Goal: Task Accomplishment & Management: Manage account settings

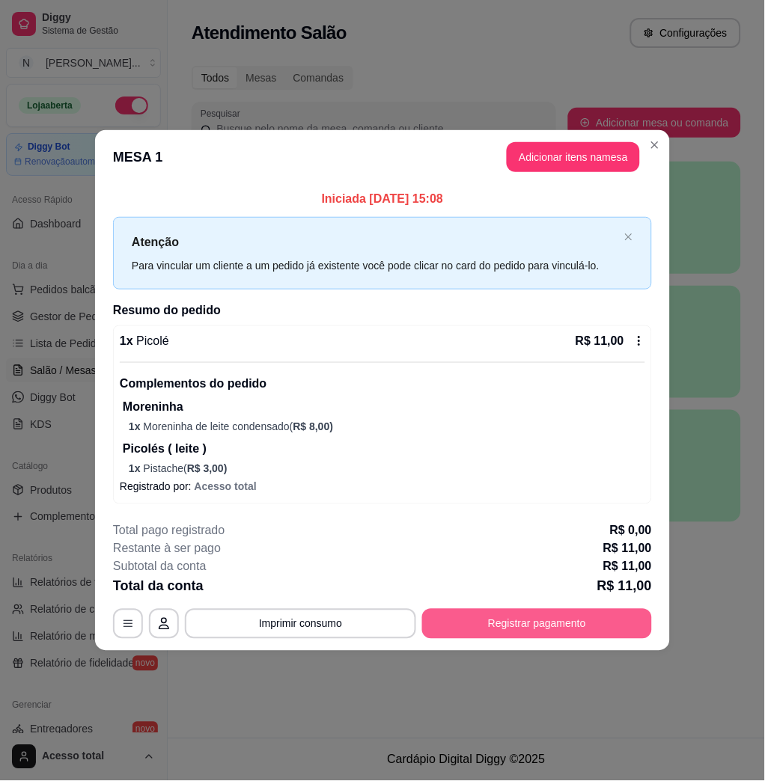
click at [523, 609] on button "Registrar pagamento" at bounding box center [537, 624] width 230 height 30
click at [507, 624] on button "Registrar pagamento" at bounding box center [537, 624] width 223 height 29
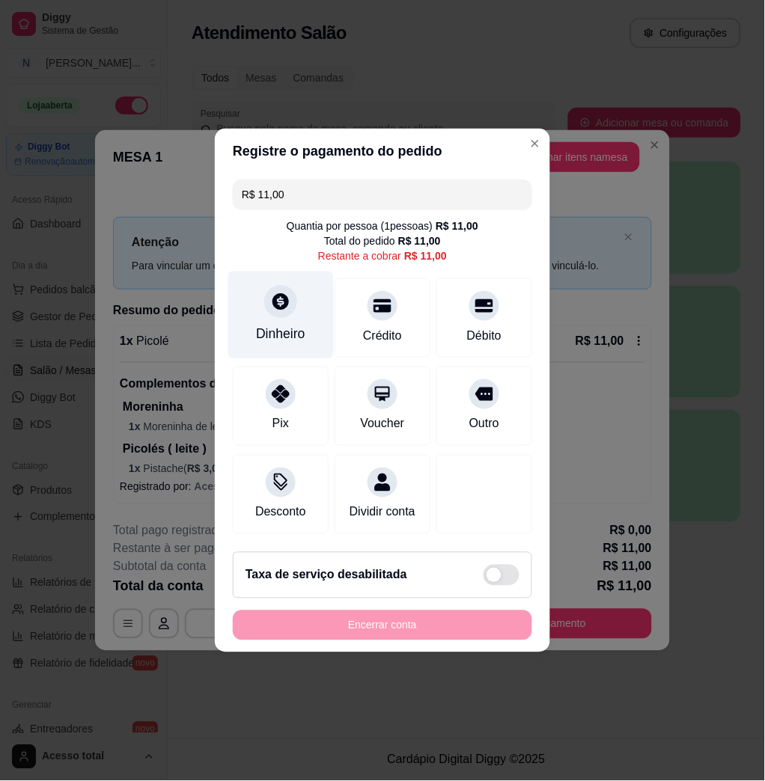
click at [281, 308] on div at bounding box center [280, 301] width 33 height 33
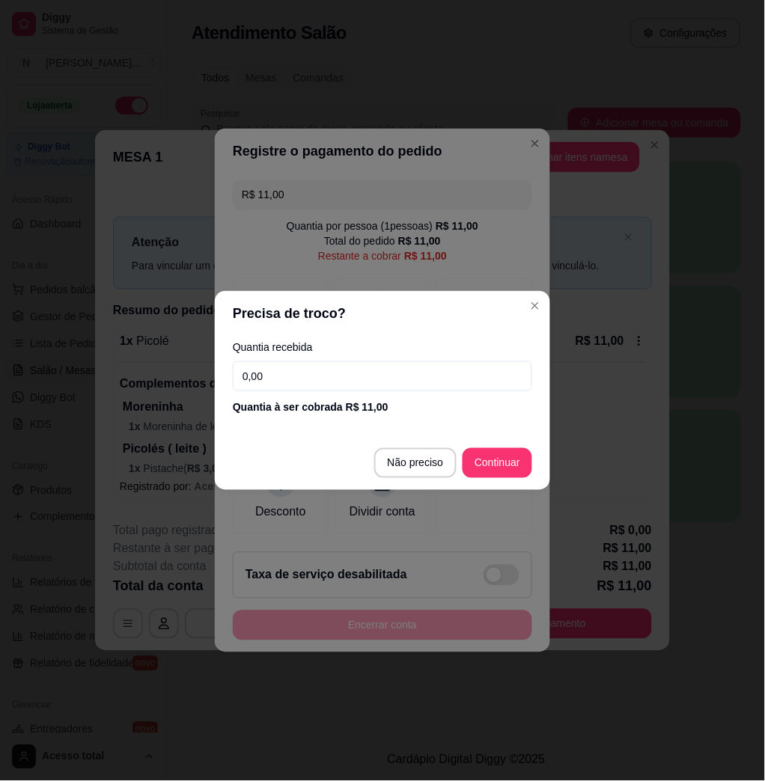
click at [415, 388] on input "0,00" at bounding box center [382, 377] width 299 height 30
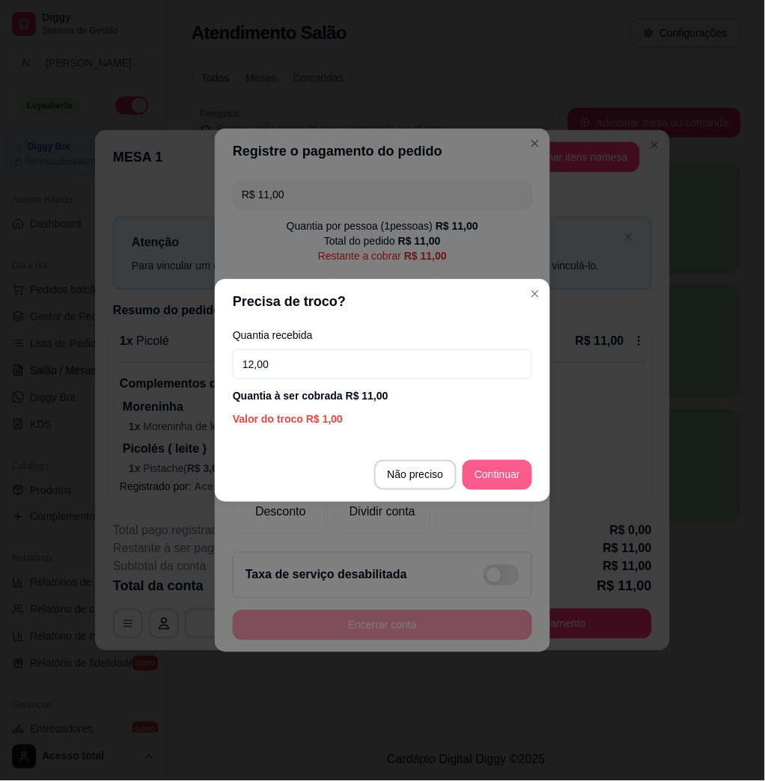
type input "12,00"
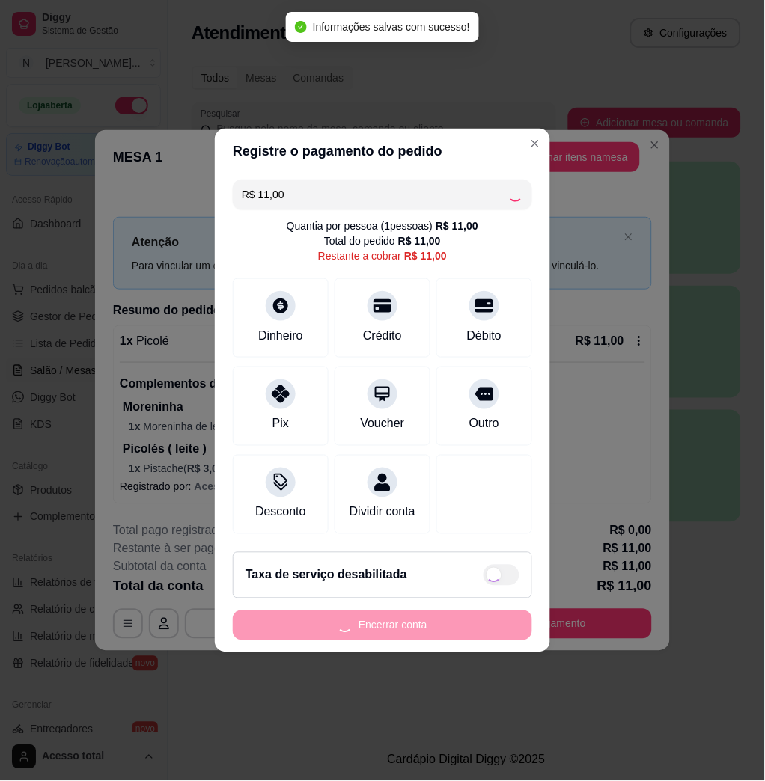
type input "R$ 0,00"
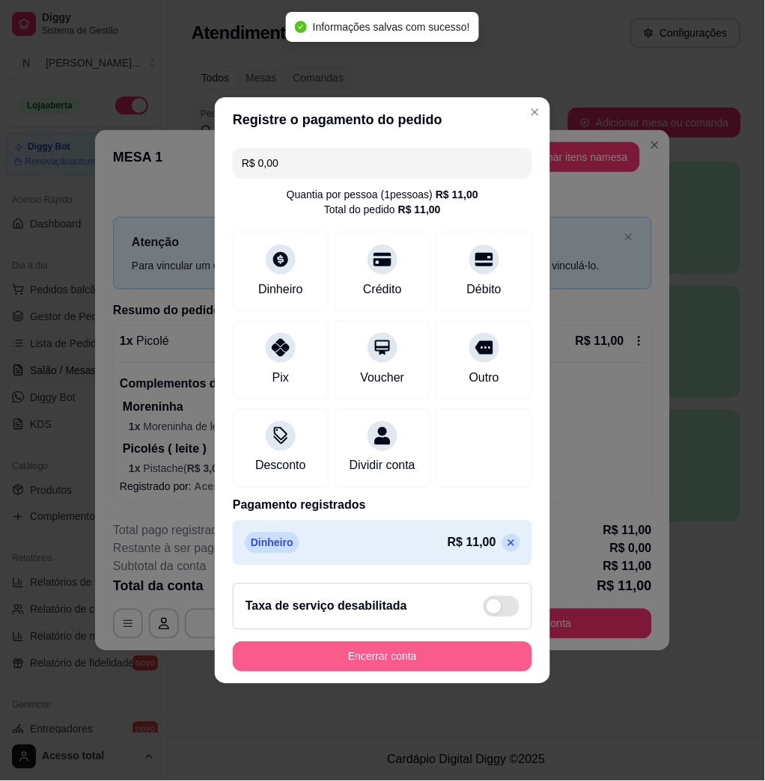
click at [477, 666] on button "Encerrar conta" at bounding box center [382, 657] width 299 height 30
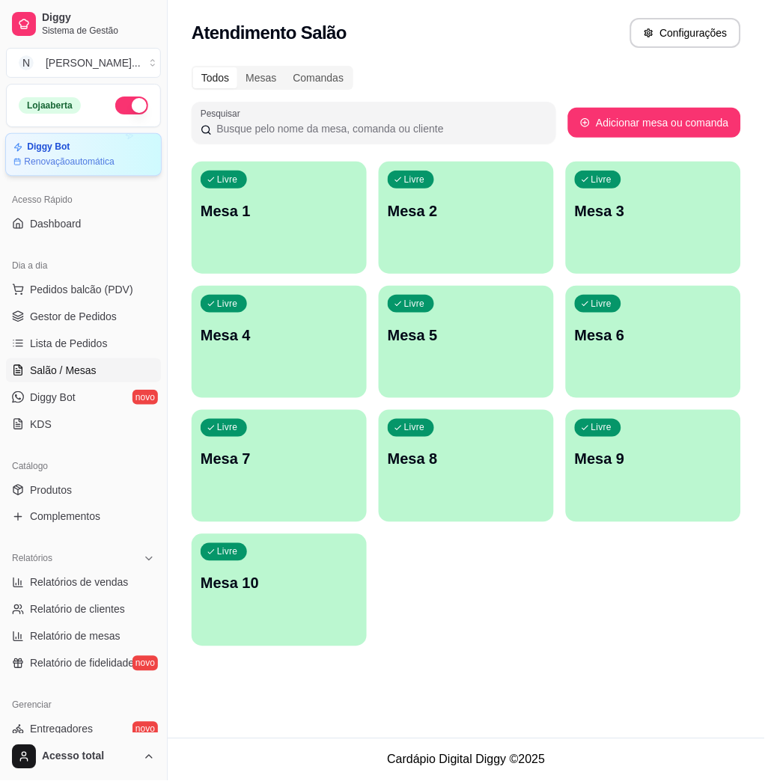
click at [108, 161] on article "Renovação automática" at bounding box center [69, 162] width 91 height 12
click at [411, 620] on div "Livre Mesa 1 Livre Mesa 2 Livre Mesa 3 Livre Mesa 4 Livre Mesa 5 Livre Mesa 6 L…" at bounding box center [466, 404] width 549 height 485
